Goal: Transaction & Acquisition: Obtain resource

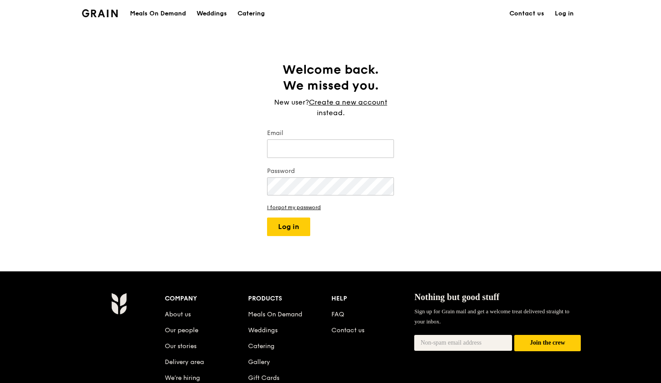
type input "[EMAIL_ADDRESS][DOMAIN_NAME]"
click at [239, 11] on div "Catering" at bounding box center [251, 13] width 27 height 26
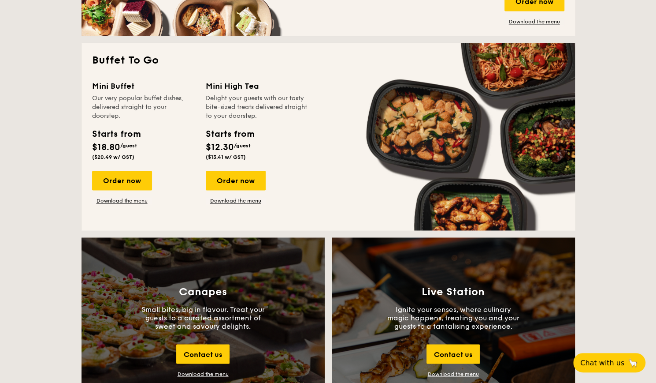
scroll to position [837, 0]
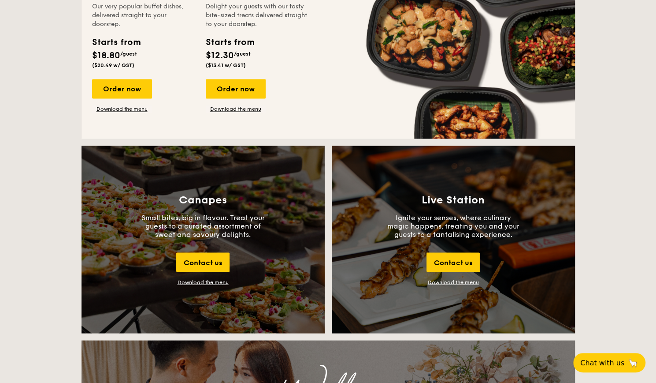
click at [223, 281] on div "Download the menu" at bounding box center [203, 282] width 51 height 6
